Goal: Transaction & Acquisition: Purchase product/service

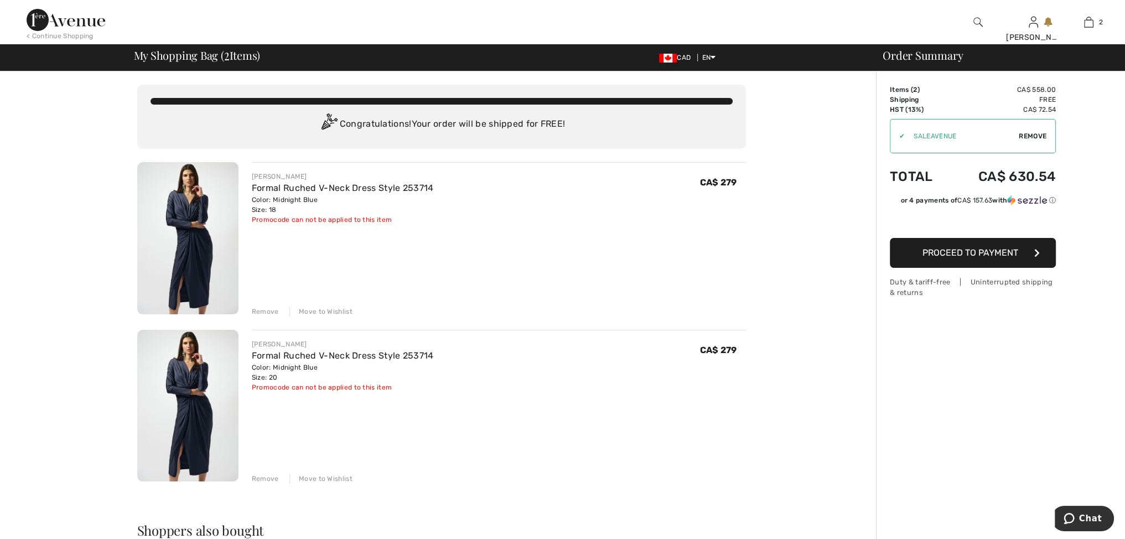
click at [929, 249] on span "Proceed to Payment" at bounding box center [970, 252] width 96 height 11
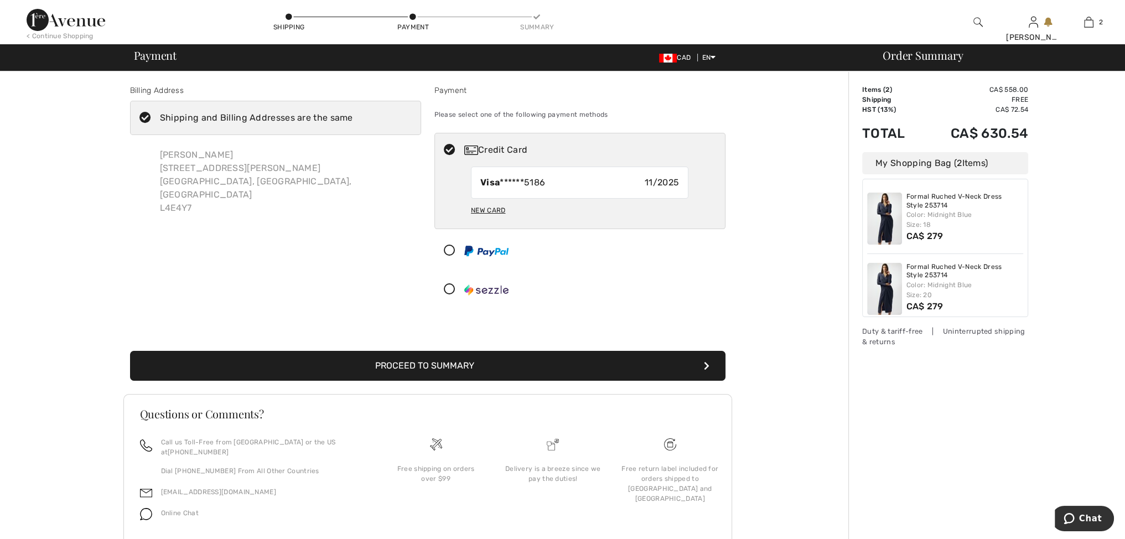
click at [451, 150] on icon at bounding box center [449, 150] width 29 height 12
click at [482, 209] on div "New Card" at bounding box center [488, 210] width 34 height 19
radio input "true"
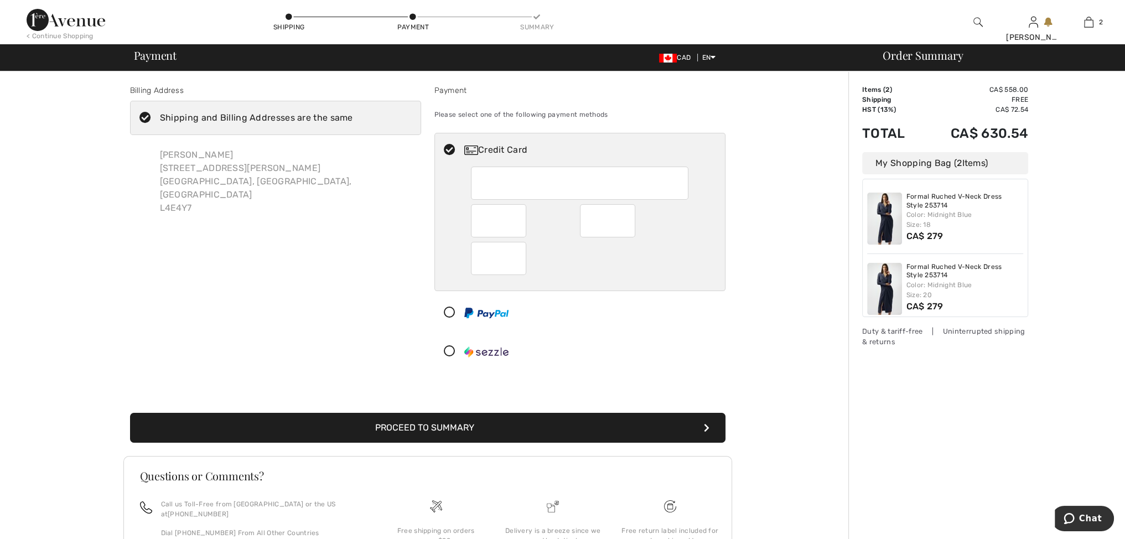
click at [445, 423] on button "Proceed to Summary" at bounding box center [427, 428] width 595 height 30
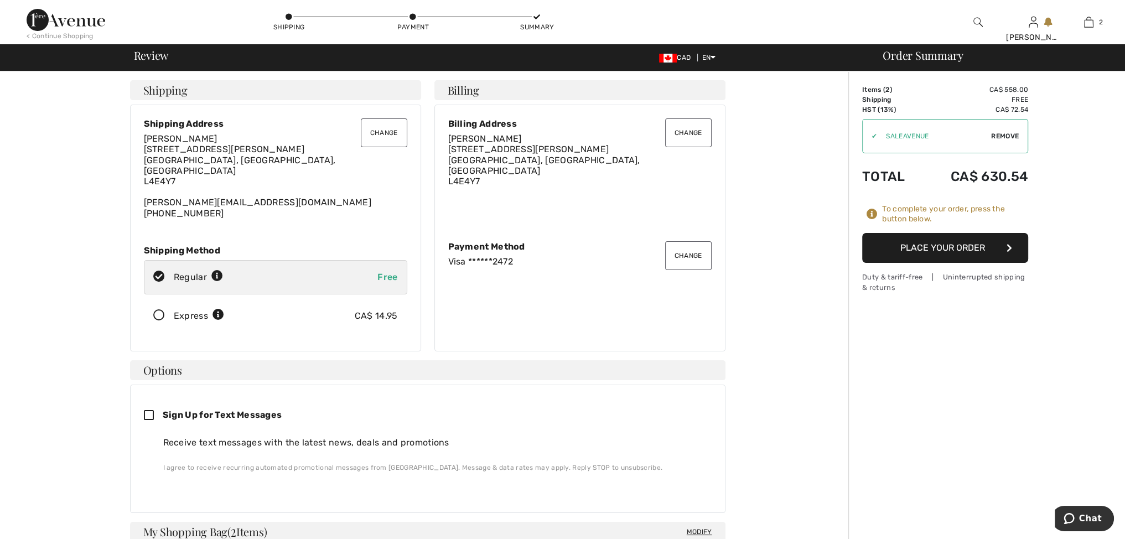
click at [157, 310] on icon at bounding box center [158, 316] width 29 height 12
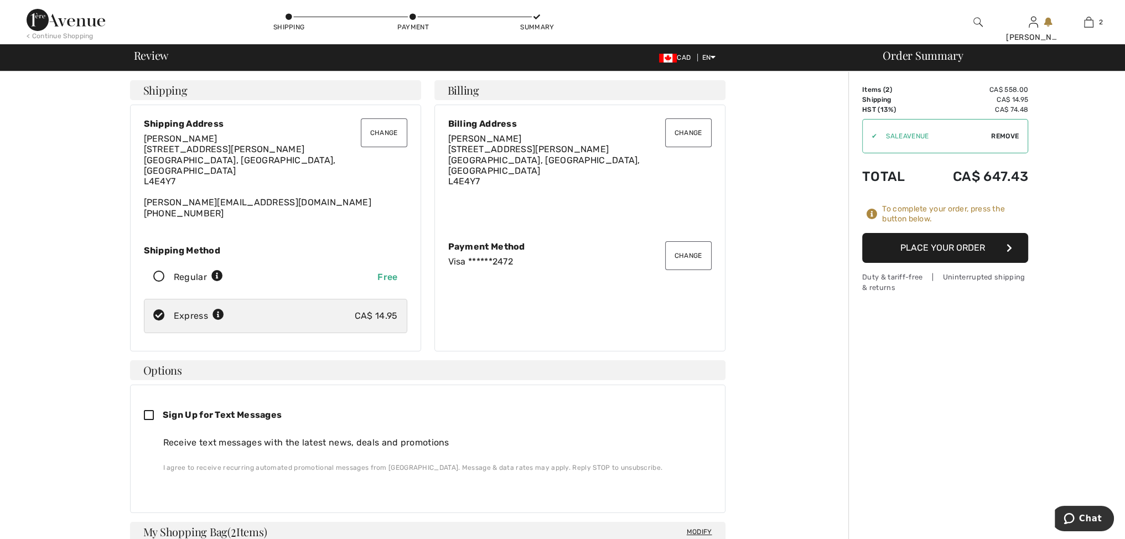
click at [912, 245] on button "Place Your Order" at bounding box center [945, 248] width 166 height 30
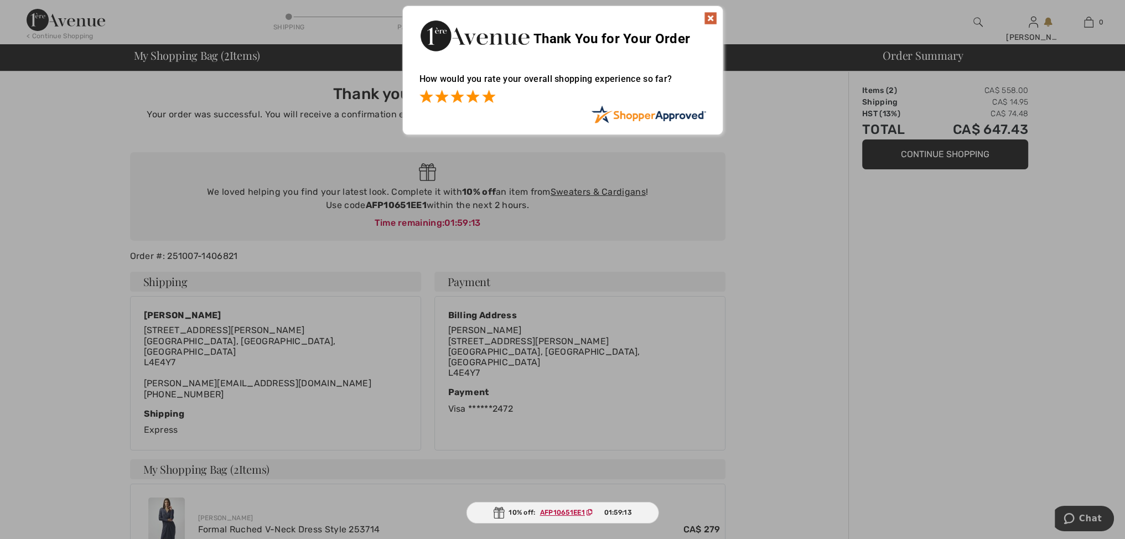
click at [488, 98] on span at bounding box center [488, 96] width 13 height 13
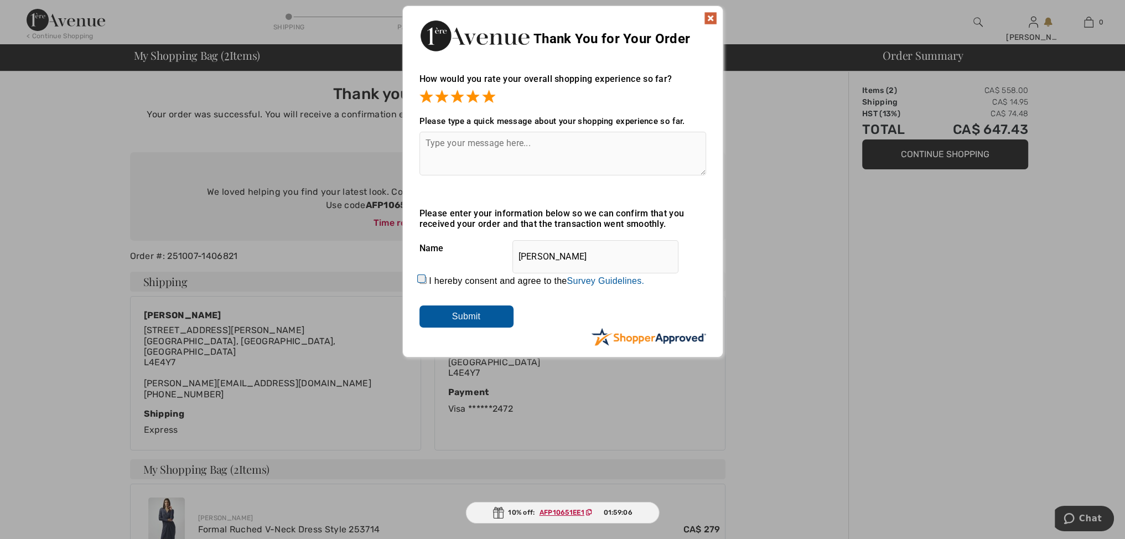
click at [705, 19] on img at bounding box center [710, 18] width 13 height 13
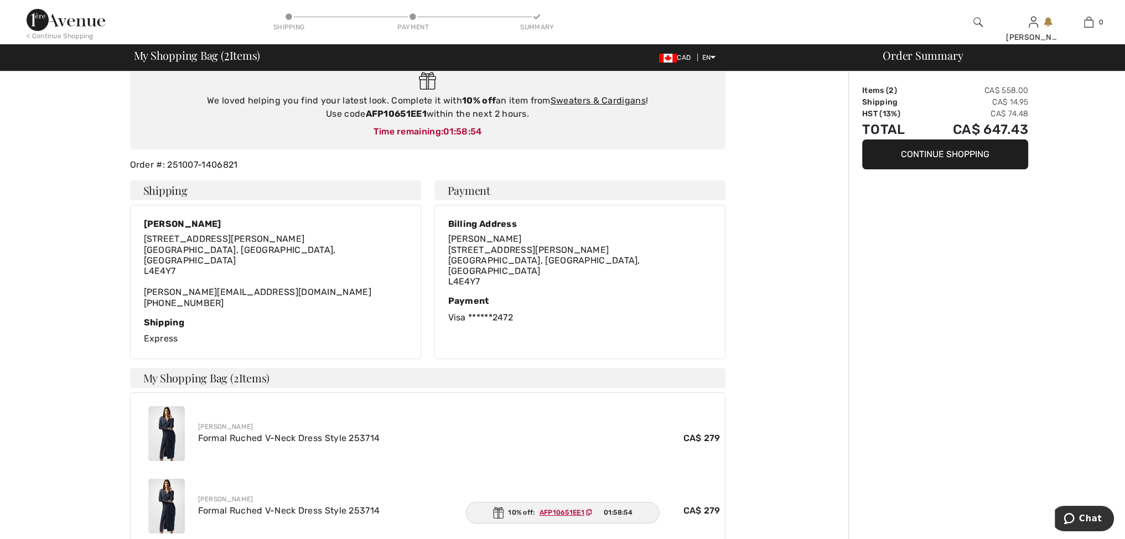
scroll to position [111, 0]
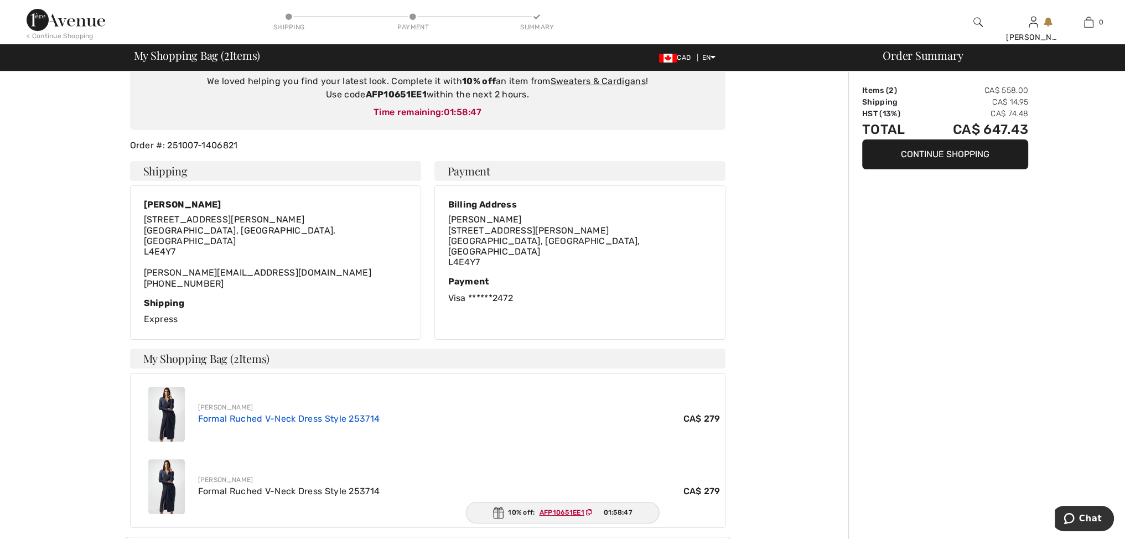
click at [284, 413] on link "Formal Ruched V-Neck Dress Style 253714" at bounding box center [289, 418] width 182 height 11
